Goal: Navigation & Orientation: Find specific page/section

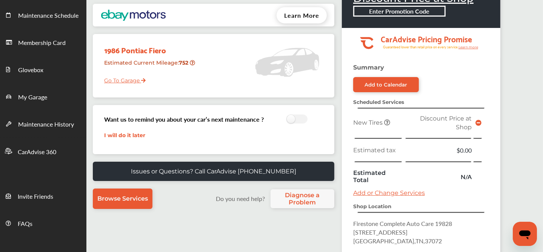
scroll to position [210, 0]
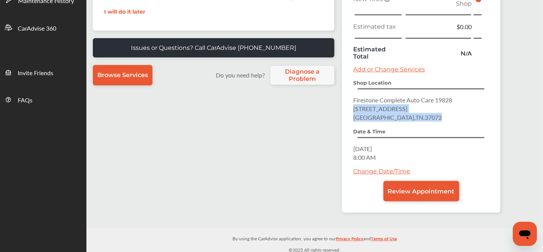
drag, startPoint x: 422, startPoint y: 113, endPoint x: 349, endPoint y: 107, distance: 73.1
click at [349, 107] on div "Summary Add to Calendar Scheduled Services New Tires Discount Price at Shop Est…" at bounding box center [421, 76] width 159 height 272
copy p "[STREET_ADDRESS]"
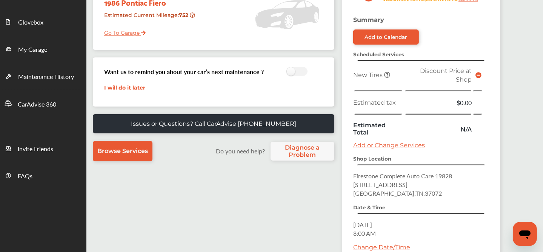
scroll to position [210, 0]
